Goal: Task Accomplishment & Management: Manage account settings

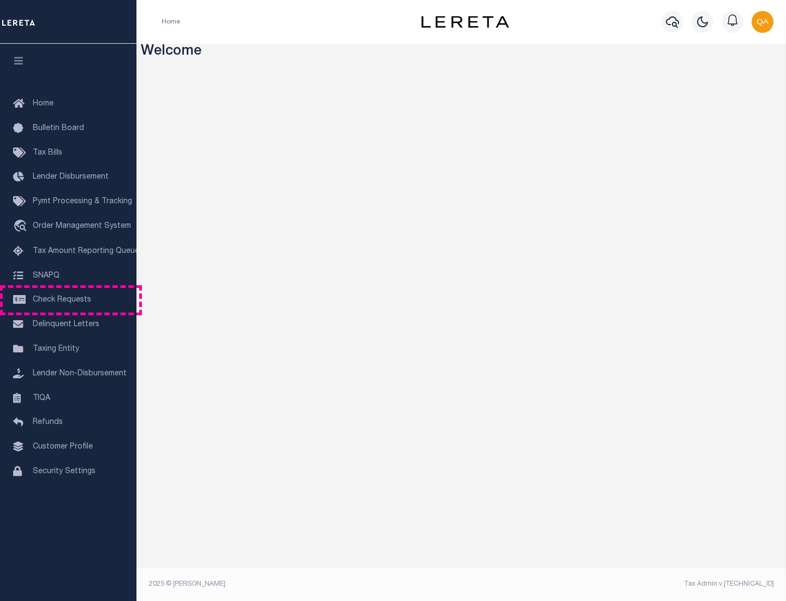
click at [68, 300] on span "Check Requests" at bounding box center [62, 300] width 58 height 8
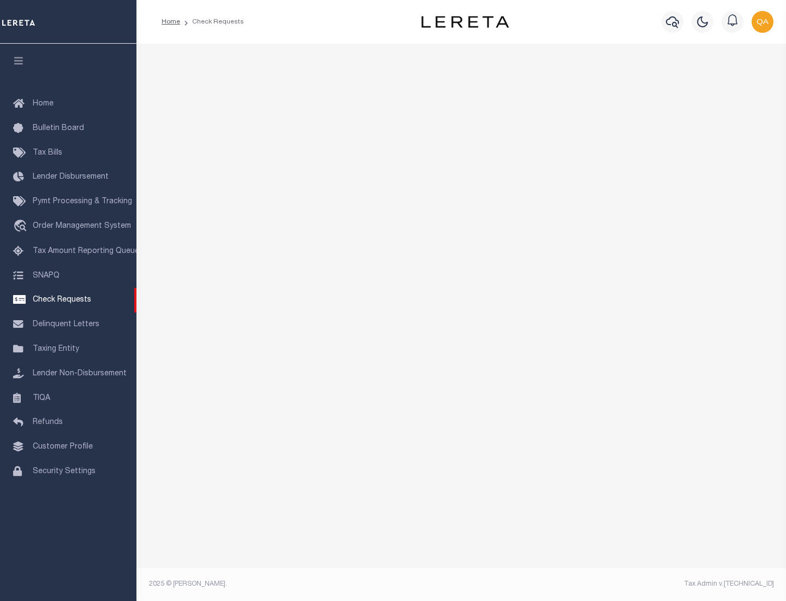
select select "50"
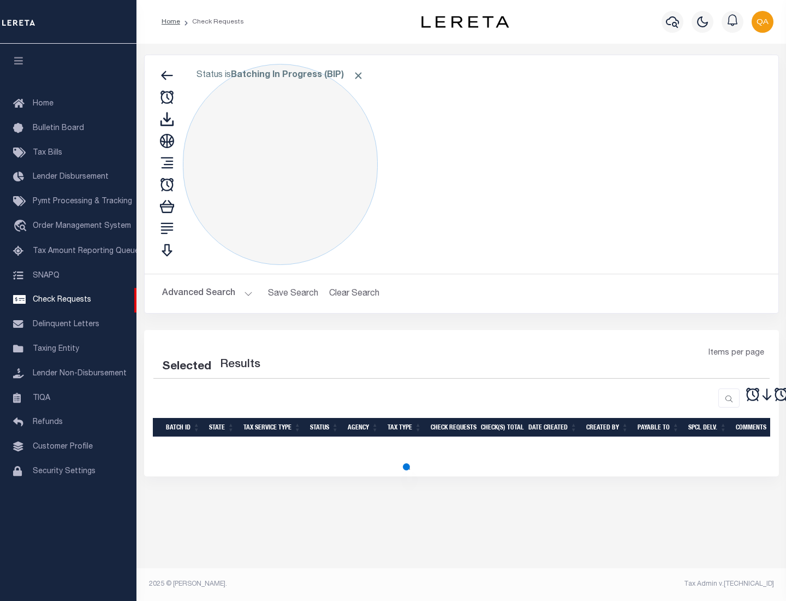
select select "50"
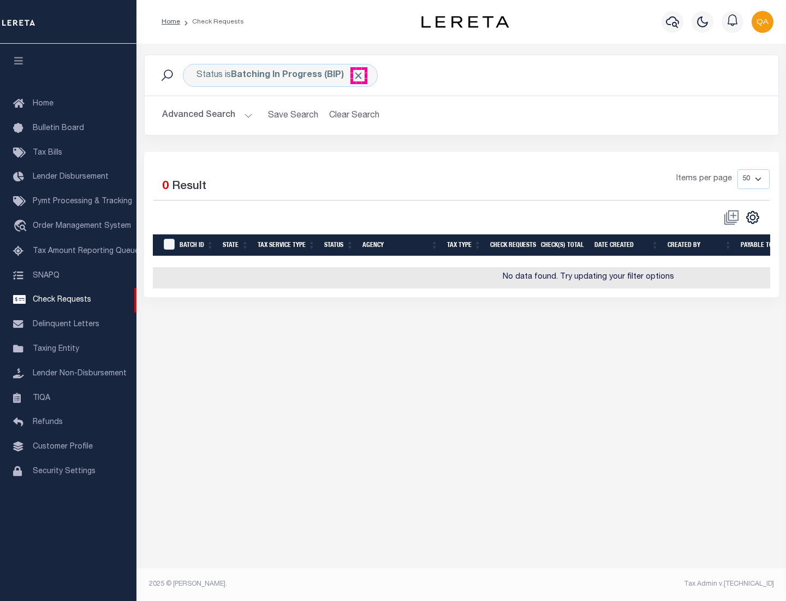
click at [359, 75] on span "Click to Remove" at bounding box center [358, 75] width 11 height 11
